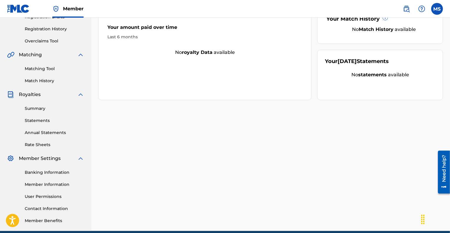
scroll to position [118, 0]
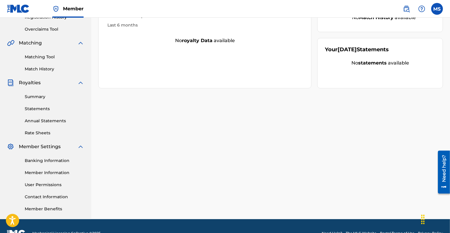
click at [54, 171] on link "Member Information" at bounding box center [54, 173] width 59 height 6
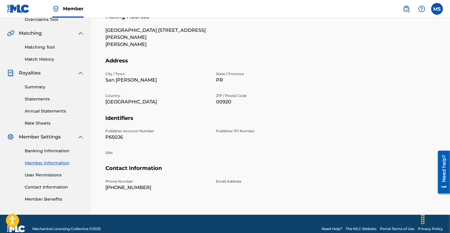
scroll to position [132, 0]
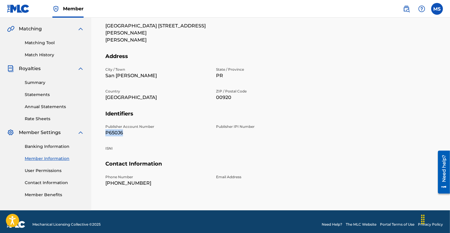
drag, startPoint x: 122, startPoint y: 126, endPoint x: 101, endPoint y: 126, distance: 21.5
click at [101, 126] on div "Mailing and Contact Information entered on the Mailing and Contact tab is used …" at bounding box center [270, 70] width 345 height 310
copy p "P650J6"
click at [224, 124] on p "Publisher IPI Number" at bounding box center [268, 126] width 104 height 5
click at [229, 125] on div "Publisher IPI Number" at bounding box center [268, 130] width 104 height 12
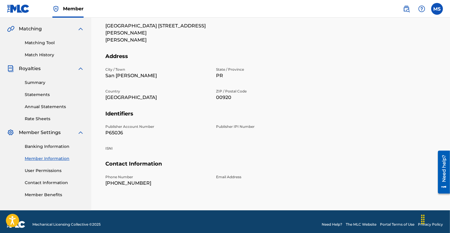
click at [230, 124] on div "Publisher IPI Number" at bounding box center [268, 130] width 104 height 12
click at [229, 124] on div "Publisher IPI Number" at bounding box center [268, 130] width 104 height 12
click at [58, 147] on link "Banking Information" at bounding box center [54, 146] width 59 height 6
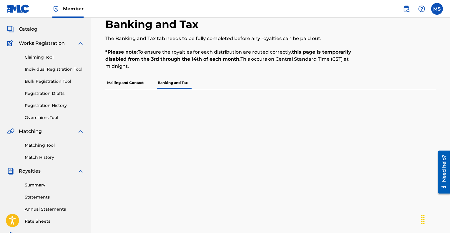
scroll to position [59, 0]
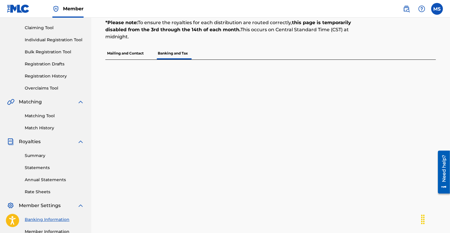
click at [136, 54] on p "Mailing and Contact" at bounding box center [125, 53] width 40 height 12
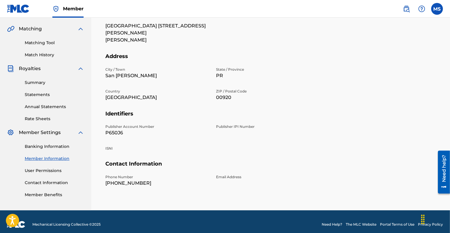
scroll to position [132, 0]
click at [56, 147] on link "Banking Information" at bounding box center [54, 146] width 59 height 6
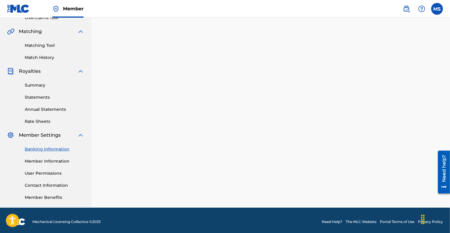
scroll to position [132, 0]
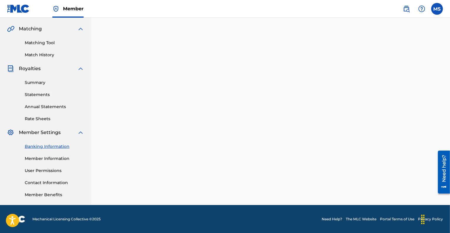
click at [49, 182] on link "Contact Information" at bounding box center [54, 183] width 59 height 6
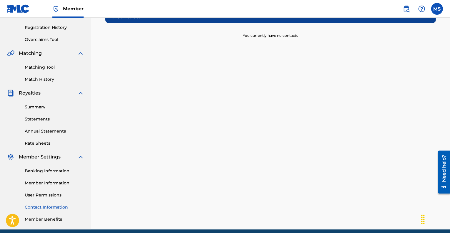
scroll to position [132, 0]
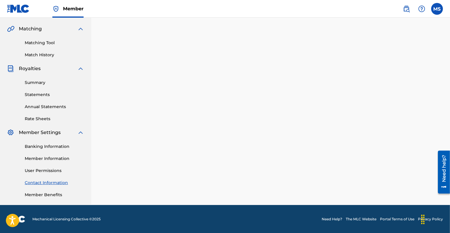
click at [51, 159] on link "Member Information" at bounding box center [54, 158] width 59 height 6
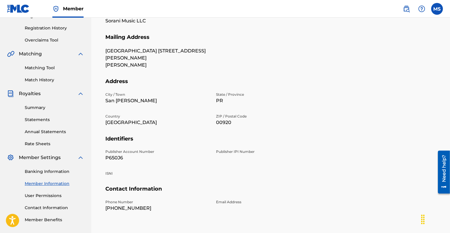
scroll to position [132, 0]
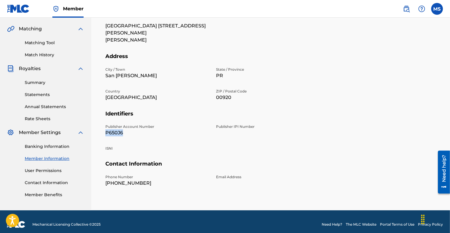
drag, startPoint x: 106, startPoint y: 125, endPoint x: 128, endPoint y: 126, distance: 22.1
click at [128, 129] on p "P650J6" at bounding box center [157, 132] width 104 height 7
copy p "P650J6"
